Goal: Task Accomplishment & Management: Use online tool/utility

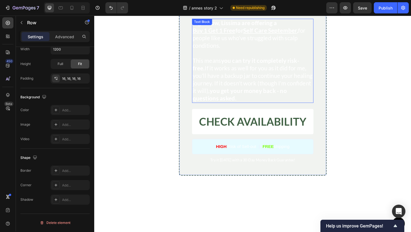
scroll to position [1742, 0]
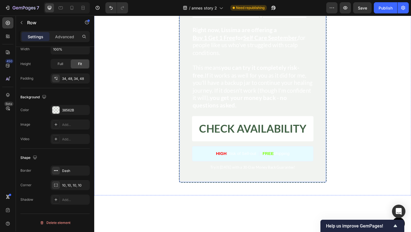
click at [188, 135] on div "Limited Time Offer: Self-Care September Heading Right now, Lissima are offering…" at bounding box center [262, 83] width 156 height 217
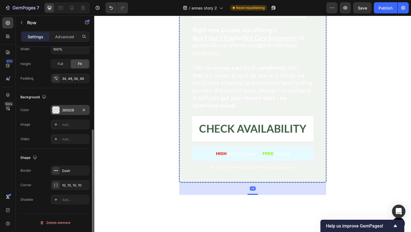
click at [64, 110] on div "38562B" at bounding box center [70, 110] width 16 height 5
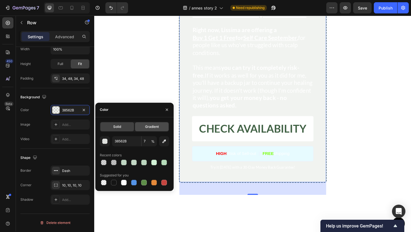
click at [150, 130] on div "Gradient" at bounding box center [152, 126] width 34 height 9
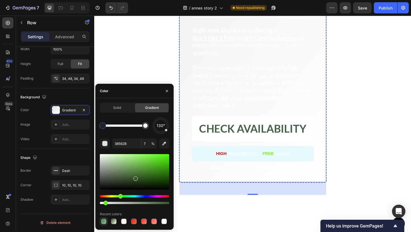
click at [103, 222] on div at bounding box center [104, 222] width 6 height 6
type input "498231"
type input "100"
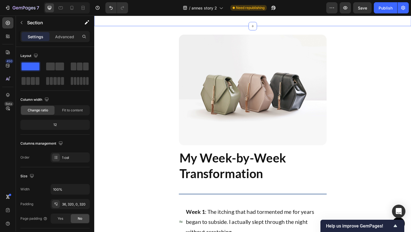
scroll to position [1912, 0]
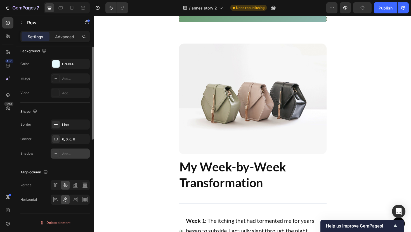
scroll to position [0, 0]
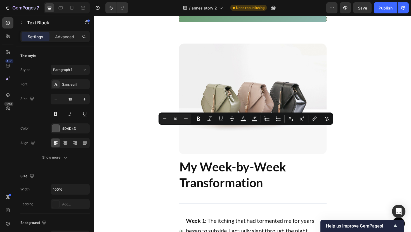
drag, startPoint x: 235, startPoint y: 138, endPoint x: 268, endPoint y: 138, distance: 33.2
click at [245, 120] on rect "Editor contextual toolbar" at bounding box center [243, 120] width 5 height 1
type input "FFFFFF"
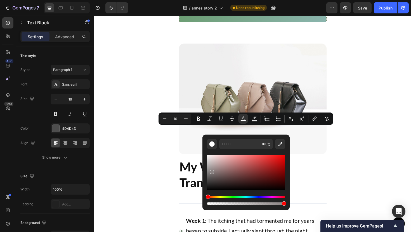
drag, startPoint x: 219, startPoint y: 176, endPoint x: 211, endPoint y: 171, distance: 9.4
click at [211, 171] on div "Editor contextual toolbar" at bounding box center [246, 172] width 78 height 35
type input "898282"
click at [313, 9] on p "Try it today with a 30-Day Money Back Guarantee!" at bounding box center [261, 6] width 127 height 5
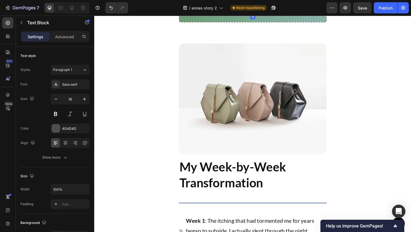
drag, startPoint x: 285, startPoint y: 137, endPoint x: 297, endPoint y: 138, distance: 12.4
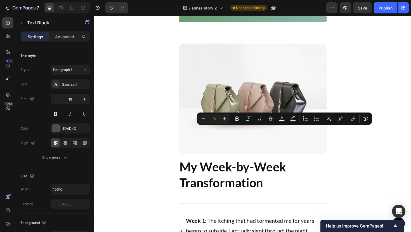
drag, startPoint x: 284, startPoint y: 135, endPoint x: 303, endPoint y: 137, distance: 19.2
click at [282, 120] on rect "Editor contextual toolbar" at bounding box center [283, 120] width 5 height 1
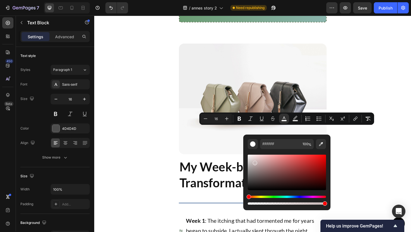
click at [254, 162] on div "Editor contextual toolbar" at bounding box center [287, 172] width 78 height 35
drag, startPoint x: 254, startPoint y: 162, endPoint x: 253, endPoint y: 168, distance: 5.6
click at [253, 166] on div "Editor contextual toolbar" at bounding box center [255, 164] width 4 height 4
type input "A09595"
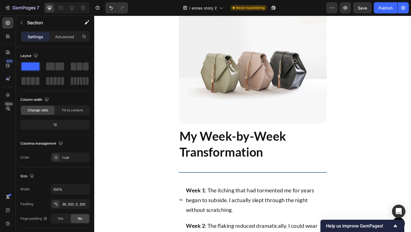
scroll to position [2097, 0]
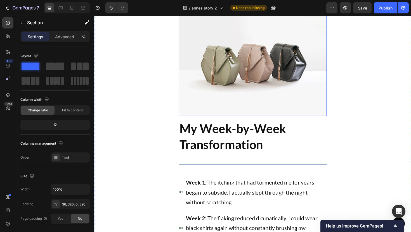
click at [232, 96] on img at bounding box center [262, 63] width 156 height 117
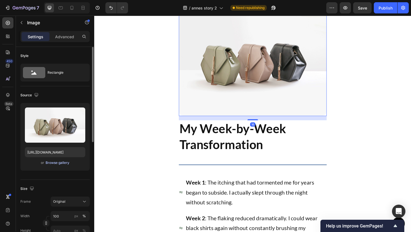
click at [51, 164] on div "Browse gallery" at bounding box center [58, 162] width 24 height 5
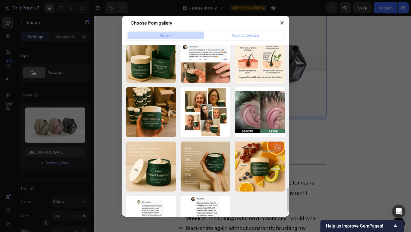
scroll to position [1000, 0]
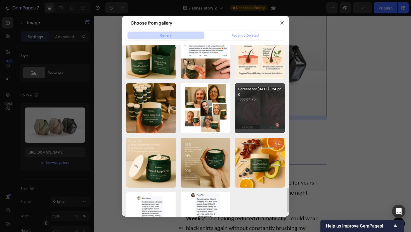
click at [266, 121] on div "Screenshot 2025-09-02...24.png 1366.04 kb" at bounding box center [260, 108] width 50 height 50
type input "https://cdn.shopify.com/s/files/1/0952/2102/3049/files/gempages_575005679476015…"
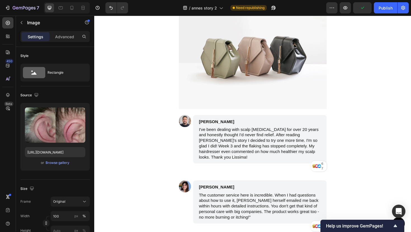
scroll to position [2522, 0]
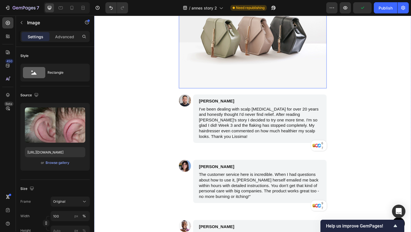
click at [260, 68] on img at bounding box center [262, 33] width 156 height 117
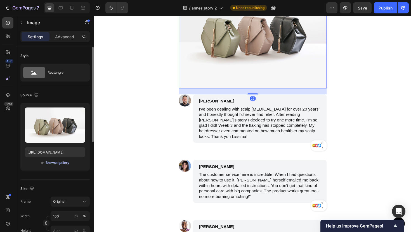
click at [53, 161] on div "Browse gallery" at bounding box center [58, 162] width 24 height 5
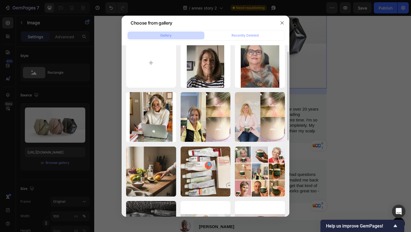
scroll to position [16, 0]
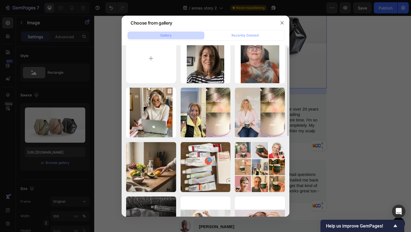
click at [0, 0] on p "6065.94 kb" at bounding box center [0, 0] width 0 height 0
type input "https://cdn.shopify.com/s/files/1/0952/2102/3049/files/gempages_575005679476015…"
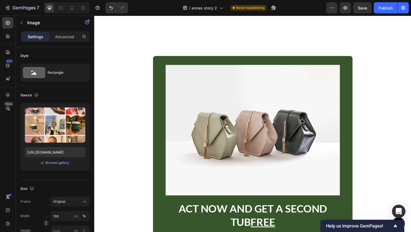
scroll to position [3167, 0]
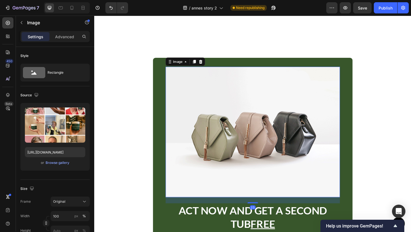
click at [268, 164] on img at bounding box center [262, 139] width 184 height 138
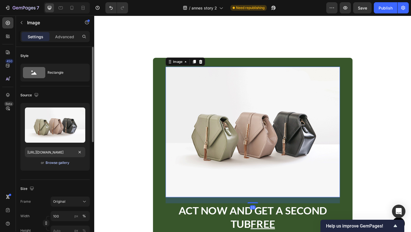
click at [53, 161] on div "Browse gallery" at bounding box center [58, 162] width 24 height 5
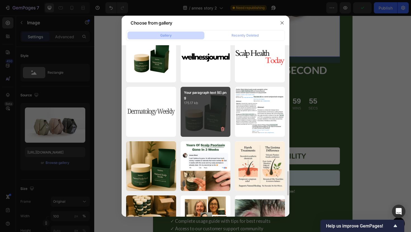
scroll to position [887, 0]
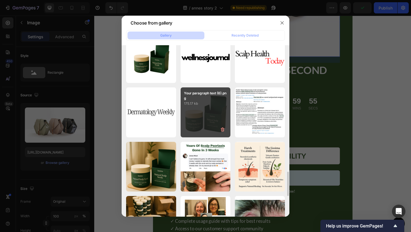
click at [206, 119] on div "Your paragraph text (6).png 175.17 kb" at bounding box center [205, 112] width 50 height 50
type input "https://cdn.shopify.com/s/files/1/0952/2102/3049/files/gempages_575005679476015…"
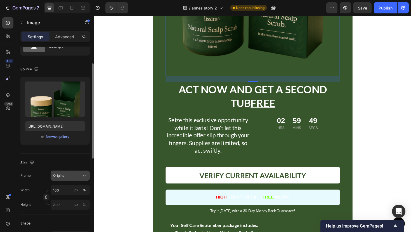
scroll to position [63, 0]
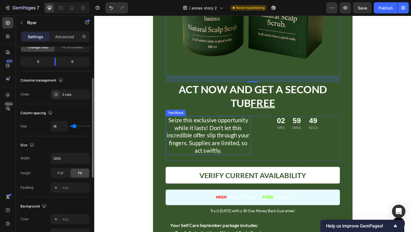
click at [263, 135] on div "Seize this exclusive opportunity while it lasts! Don't let this incredible offe…" at bounding box center [262, 145] width 184 height 47
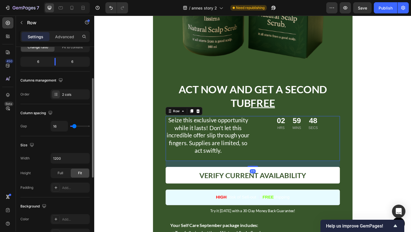
scroll to position [0, 0]
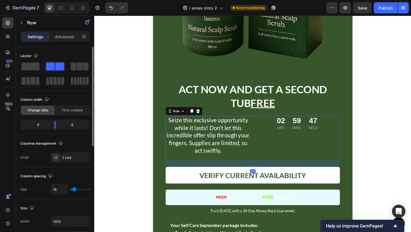
click at [66, 6] on div at bounding box center [67, 7] width 46 height 11
click at [70, 8] on icon at bounding box center [72, 8] width 6 height 6
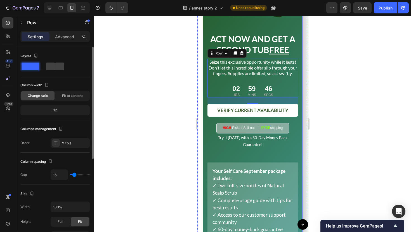
scroll to position [3300, 0]
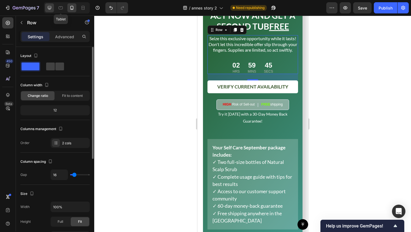
click at [51, 6] on icon at bounding box center [50, 8] width 6 height 6
type input "1200"
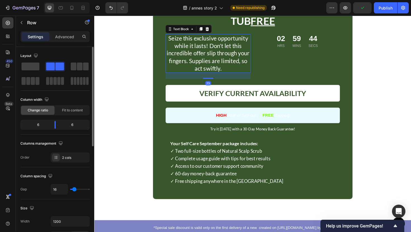
click at [255, 73] on p "Seize this exclusive opportunity while it lasts! Don't let this incredible offe…" at bounding box center [214, 56] width 89 height 40
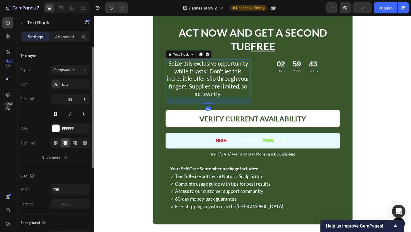
scroll to position [3369, 0]
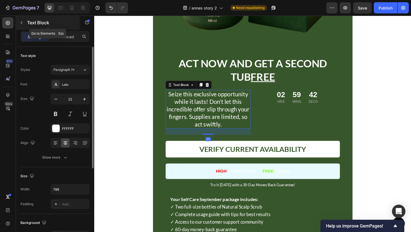
click at [21, 20] on icon "button" at bounding box center [21, 22] width 4 height 4
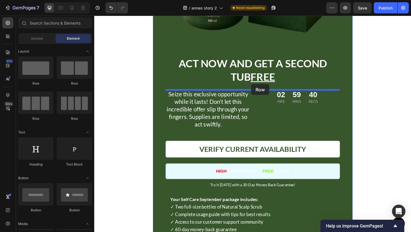
drag, startPoint x: 124, startPoint y: 89, endPoint x: 260, endPoint y: 88, distance: 136.1
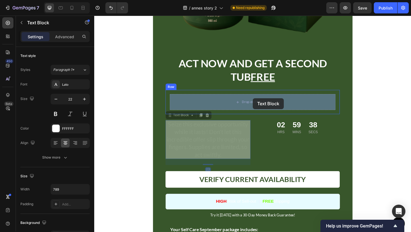
drag, startPoint x: 240, startPoint y: 130, endPoint x: 262, endPoint y: 103, distance: 34.6
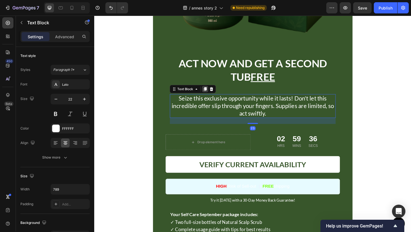
click at [212, 93] on icon at bounding box center [211, 94] width 3 height 4
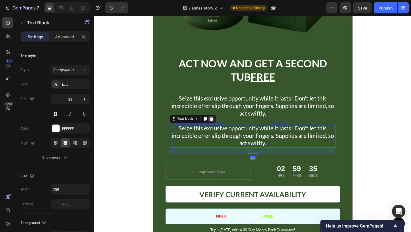
click at [221, 128] on div at bounding box center [218, 125] width 7 height 7
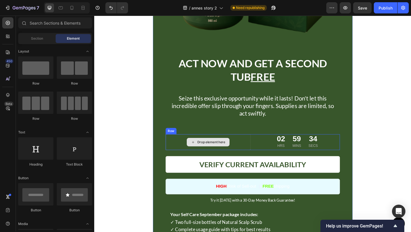
click at [221, 154] on div "Drop element here" at bounding box center [215, 149] width 90 height 17
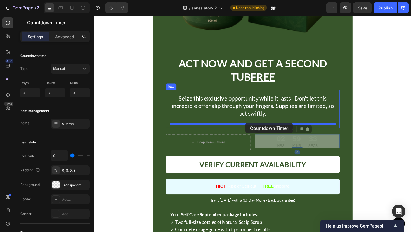
drag, startPoint x: 295, startPoint y: 148, endPoint x: 254, endPoint y: 129, distance: 45.7
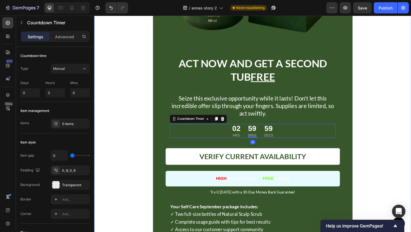
click at [402, 139] on div "Image ACT NOW AND GET A SECOND TUB FREE Heading Seize this exclusive opportunit…" at bounding box center [261, 67] width 335 height 463
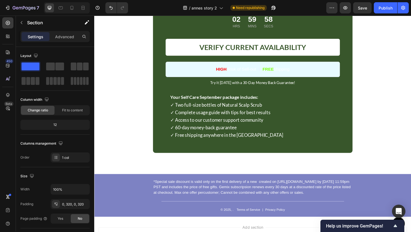
scroll to position [3214, 0]
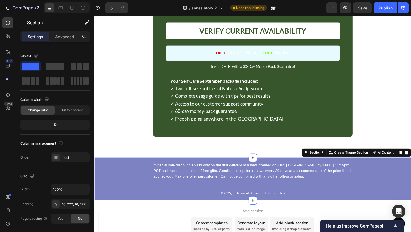
click at [389, 176] on div "*Special sale discount is valid only on the first delivery of a new created on …" at bounding box center [261, 188] width 335 height 45
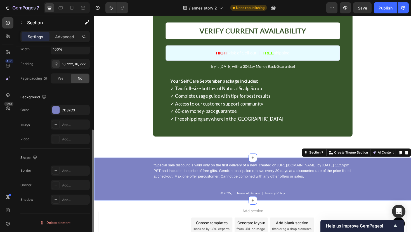
click at [60, 115] on div "The changes might be hidden by the video. Color 7D82C3 Image Add... Video Add..." at bounding box center [54, 124] width 69 height 39
click at [60, 113] on div "7D82C3" at bounding box center [70, 110] width 39 height 10
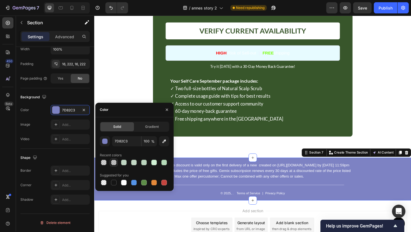
click at [116, 163] on div at bounding box center [114, 163] width 6 height 6
type input "151515"
type input "23"
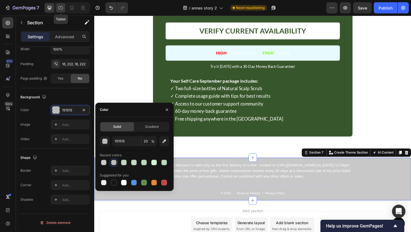
click at [59, 3] on div at bounding box center [60, 7] width 9 height 9
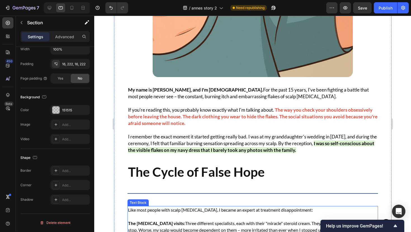
scroll to position [370, 0]
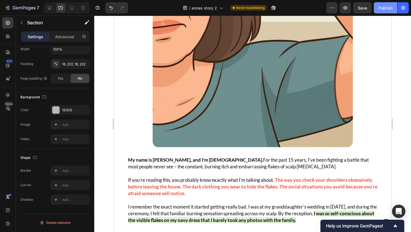
click at [379, 11] on button "Publish" at bounding box center [385, 7] width 23 height 11
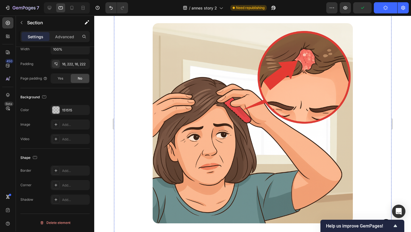
scroll to position [0, 0]
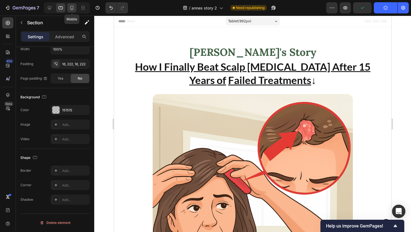
click at [71, 7] on icon at bounding box center [72, 8] width 6 height 6
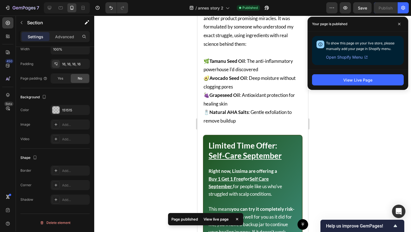
scroll to position [1806, 0]
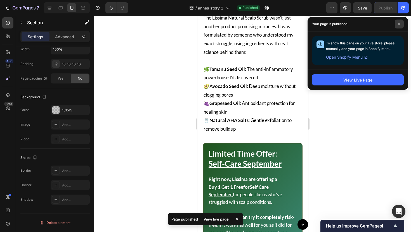
click at [401, 26] on span at bounding box center [398, 24] width 9 height 9
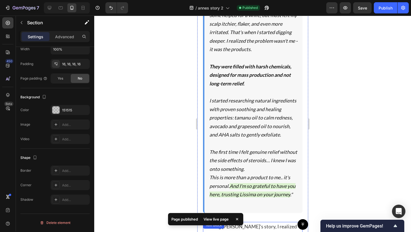
scroll to position [1506, 0]
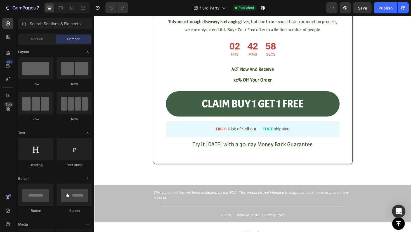
scroll to position [2918, 0]
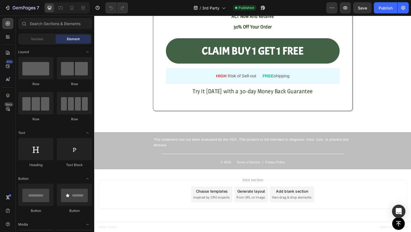
click at [74, 14] on div "7 Version history / 3rd Party Published Preview Save Publish" at bounding box center [205, 8] width 411 height 16
click at [74, 12] on div at bounding box center [67, 7] width 46 height 11
click at [71, 6] on icon at bounding box center [72, 8] width 6 height 6
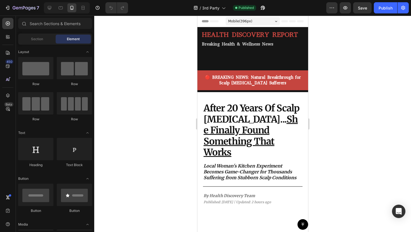
click at [327, 98] on div at bounding box center [252, 124] width 317 height 217
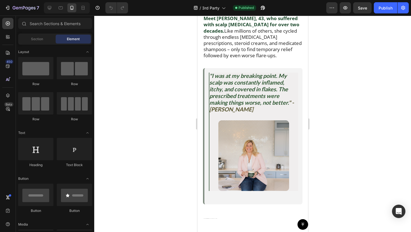
scroll to position [225, 0]
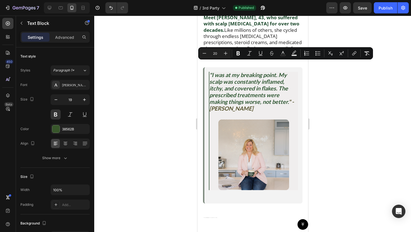
drag, startPoint x: 257, startPoint y: 67, endPoint x: 203, endPoint y: 64, distance: 53.7
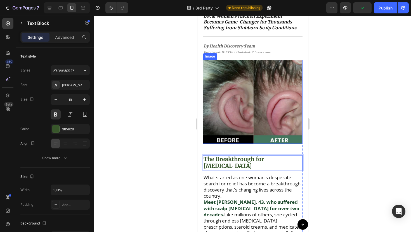
click at [325, 77] on div at bounding box center [252, 124] width 317 height 217
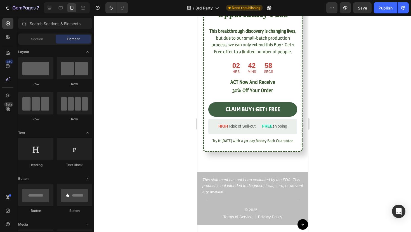
scroll to position [3068, 0]
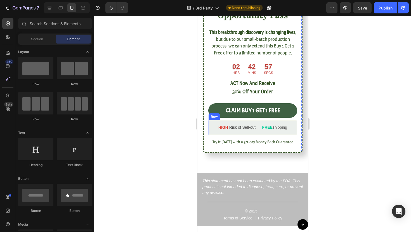
click at [258, 133] on div "HIGH Risk of Sell-out Text Block | Text Block FREE shipping Text Block Row" at bounding box center [252, 127] width 89 height 15
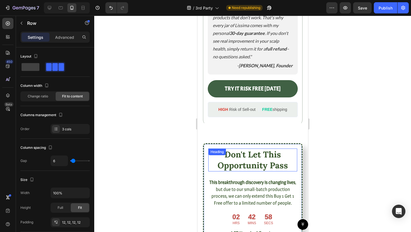
scroll to position [2911, 0]
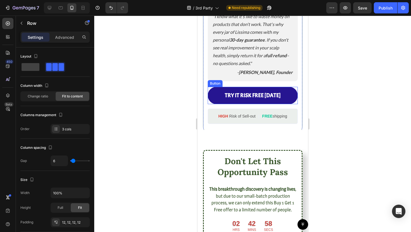
click at [287, 101] on link "TRY IT RISK FREE TODAY" at bounding box center [252, 95] width 90 height 17
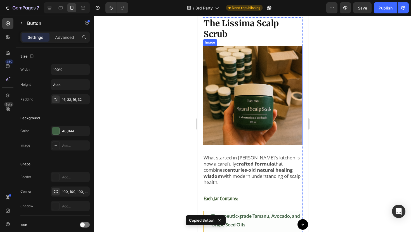
scroll to position [2180, 0]
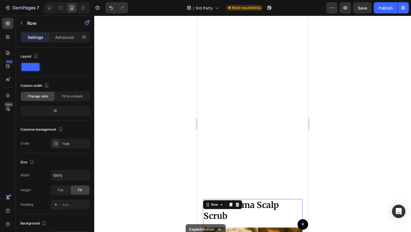
scroll to position [1992, 0]
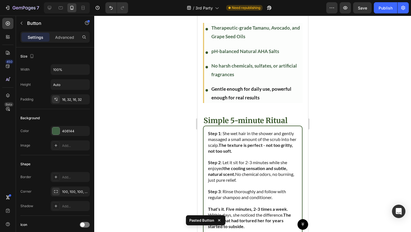
click at [345, 180] on div at bounding box center [252, 124] width 317 height 217
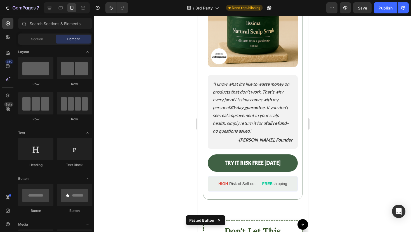
scroll to position [2900, 0]
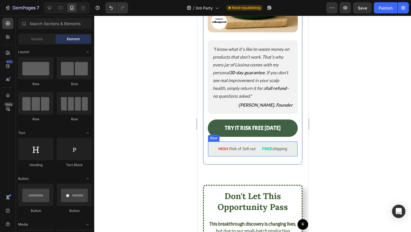
click at [258, 151] on div "HIGH Risk of Sell-out Text Block | Text Block FREE shipping Text Block Row" at bounding box center [252, 148] width 90 height 15
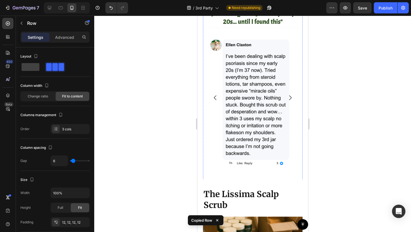
scroll to position [2019, 0]
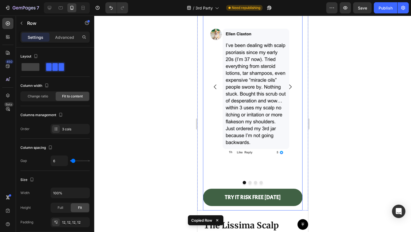
click at [207, 189] on div "TRY IT RISK FREE TODAY Button" at bounding box center [252, 200] width 99 height 22
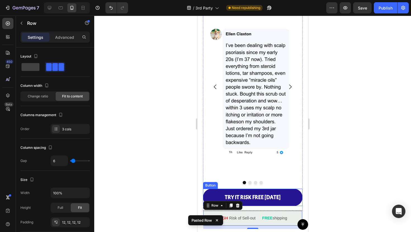
click at [260, 189] on link "TRY IT RISK FREE TODAY" at bounding box center [252, 197] width 99 height 17
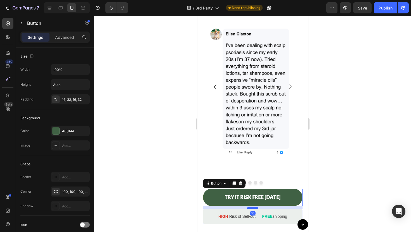
click at [254, 207] on div at bounding box center [252, 208] width 11 height 2
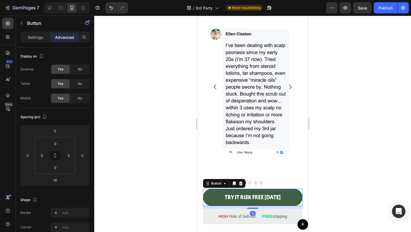
click at [335, 175] on div at bounding box center [252, 124] width 317 height 217
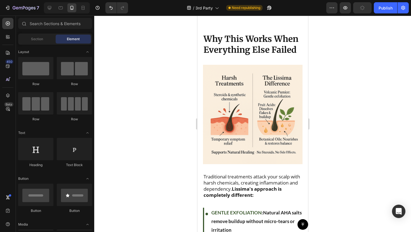
scroll to position [1398, 0]
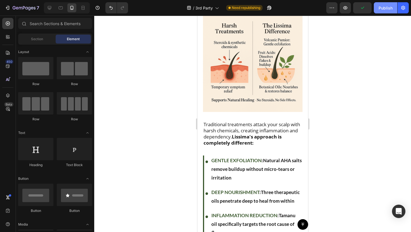
click at [385, 8] on div "Publish" at bounding box center [385, 8] width 14 height 6
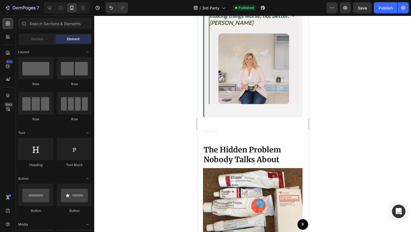
scroll to position [401, 0]
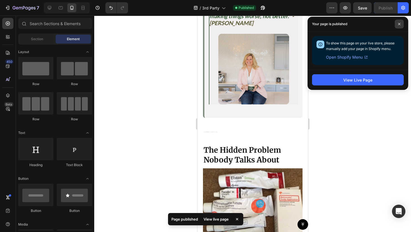
click at [397, 24] on span at bounding box center [398, 24] width 9 height 9
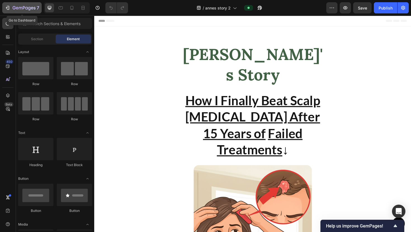
click at [8, 11] on button "7" at bounding box center [21, 7] width 39 height 11
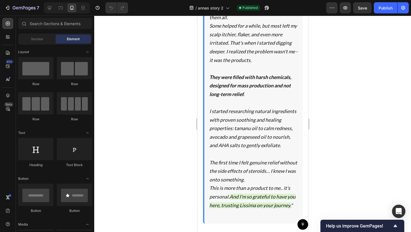
scroll to position [1674, 0]
